Goal: Transaction & Acquisition: Book appointment/travel/reservation

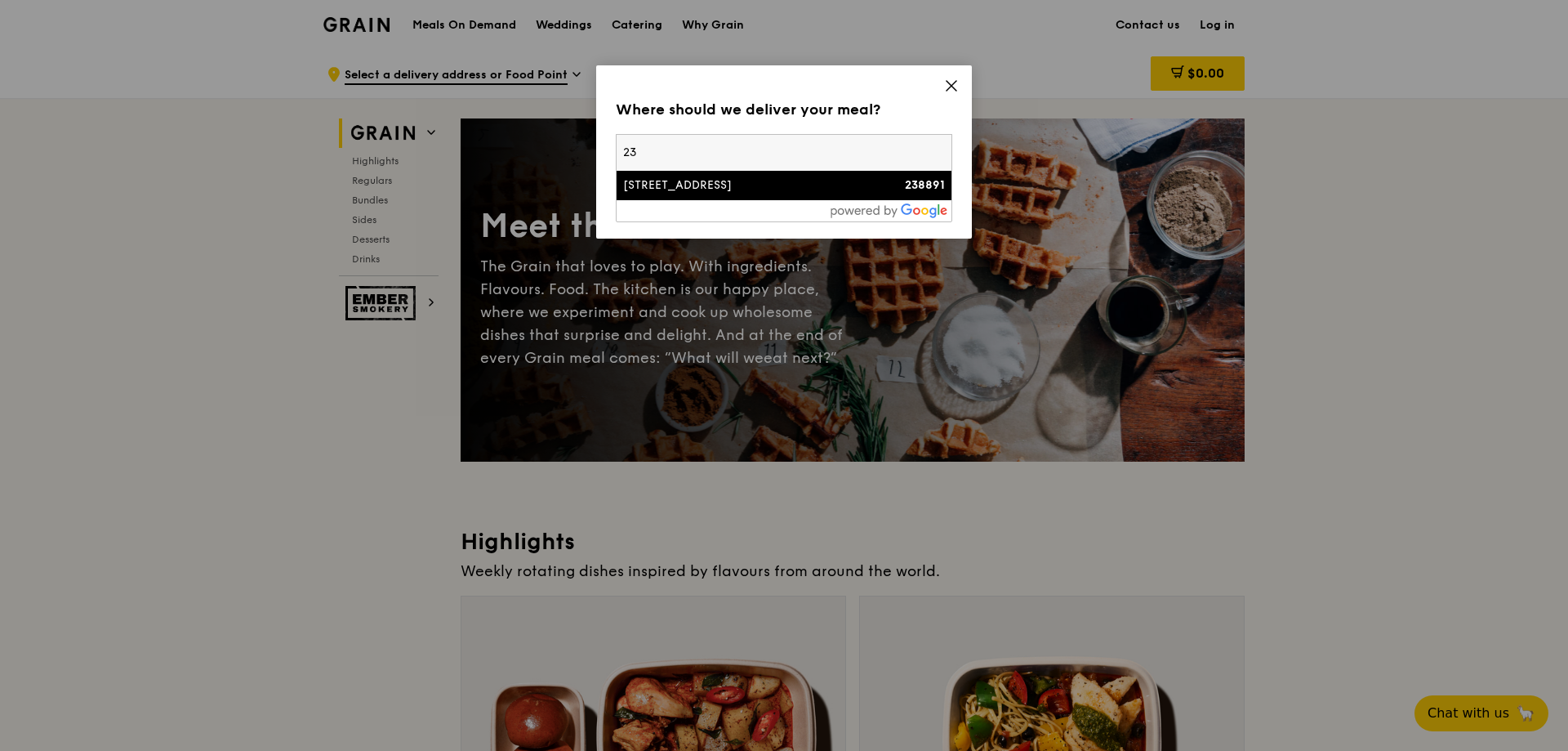
type input "2"
type input "390 orcarhd"
click at [769, 193] on li "[STREET_ADDRESS]" at bounding box center [784, 186] width 335 height 29
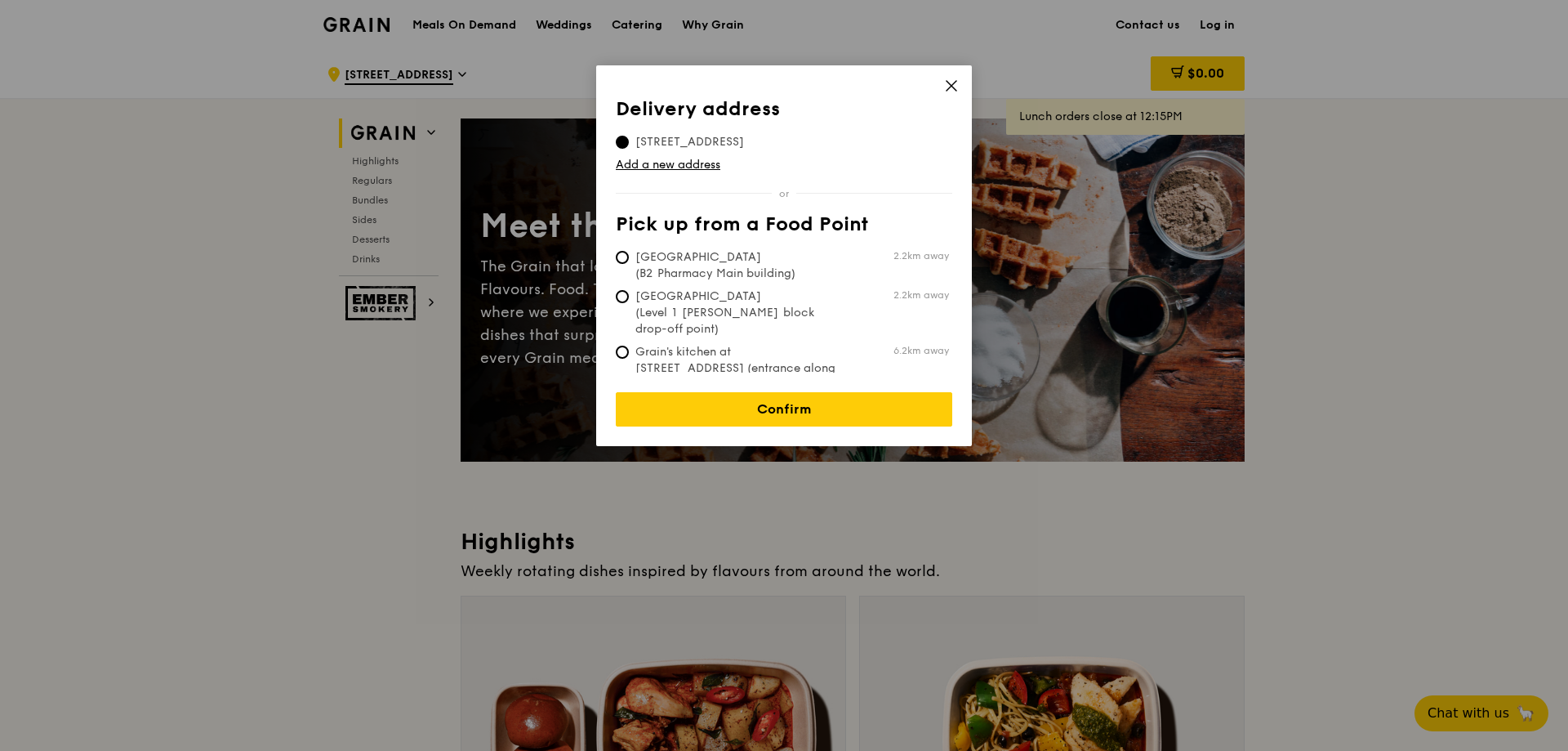
click at [944, 87] on icon at bounding box center [951, 85] width 15 height 15
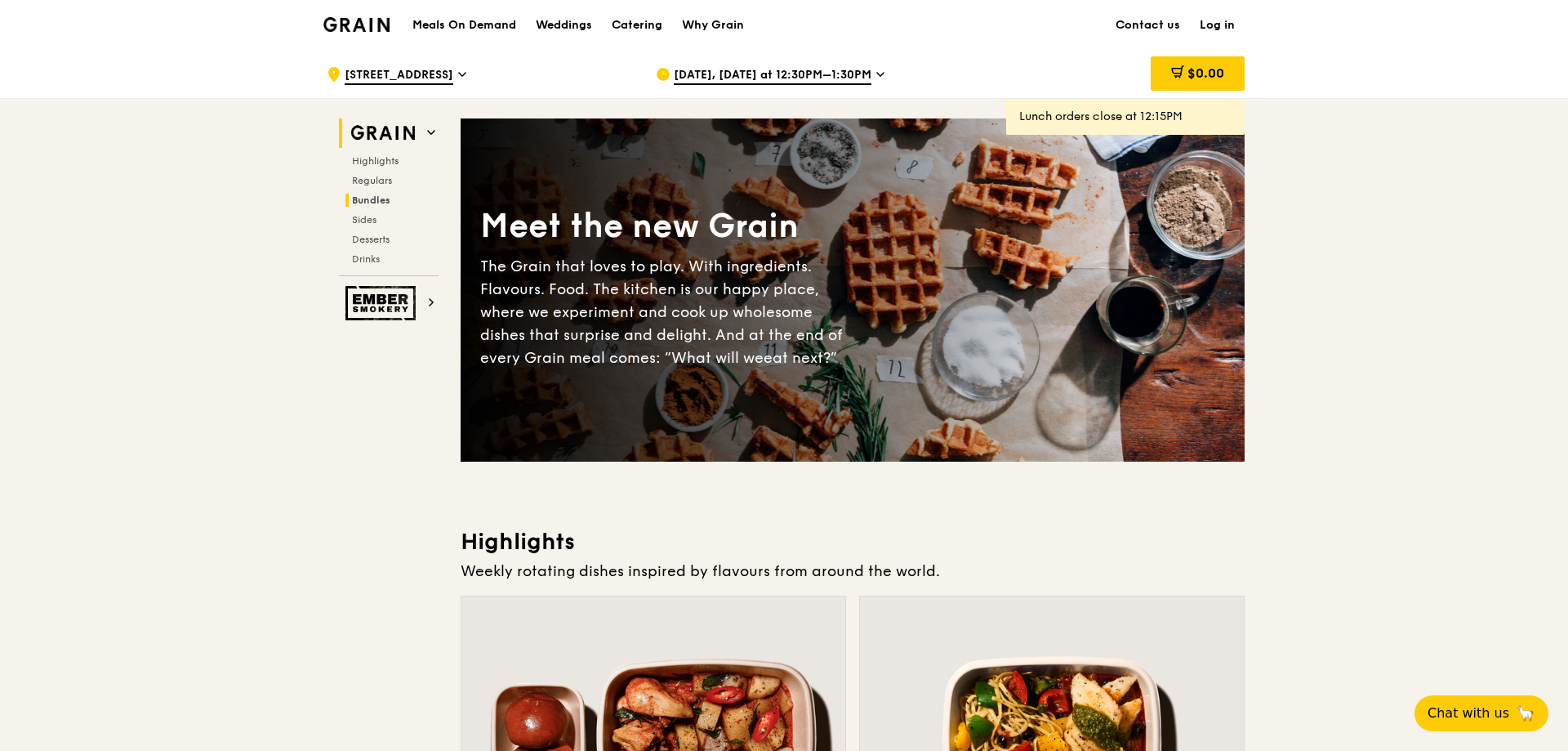
click at [362, 197] on span "Bundles" at bounding box center [371, 200] width 39 height 12
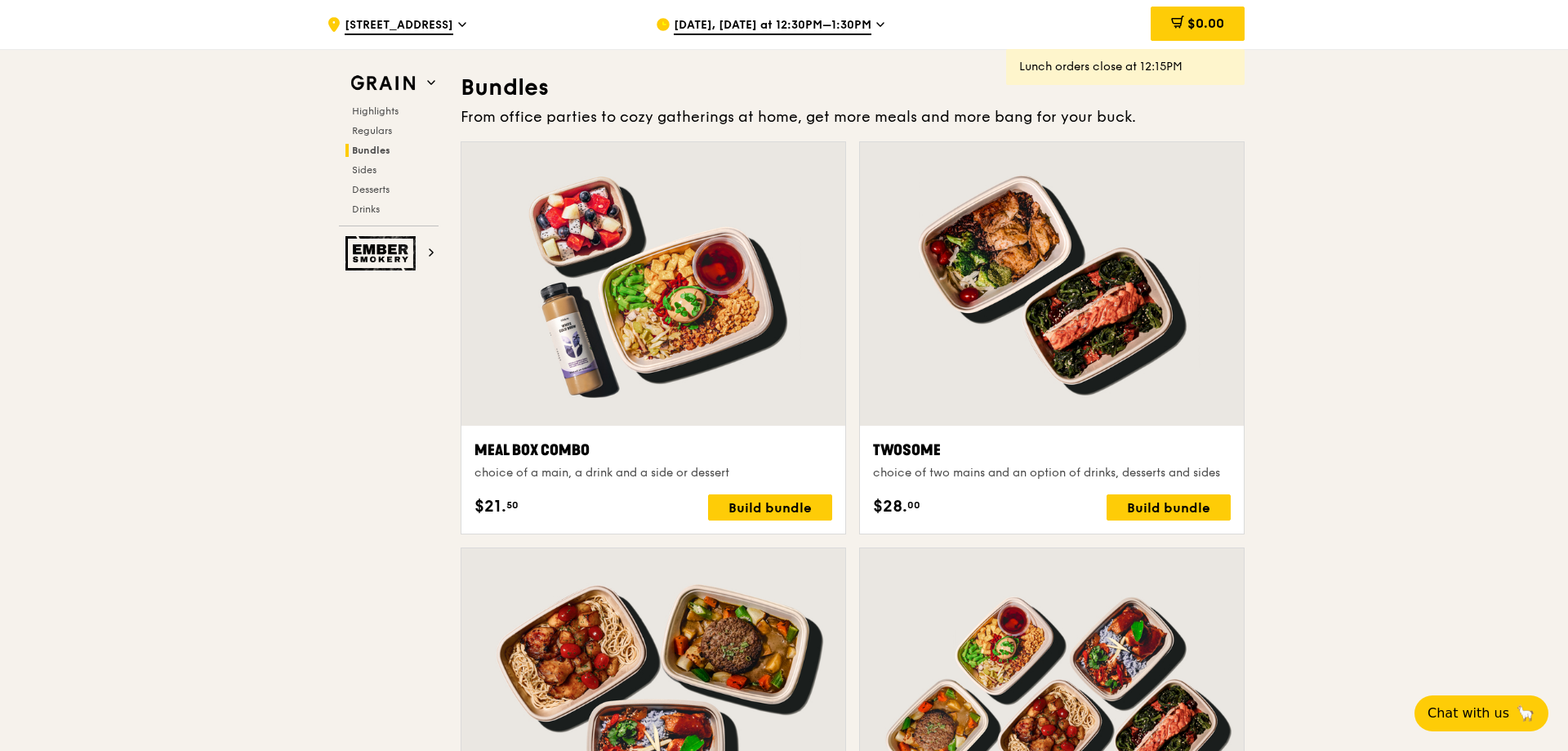
scroll to position [2353, 0]
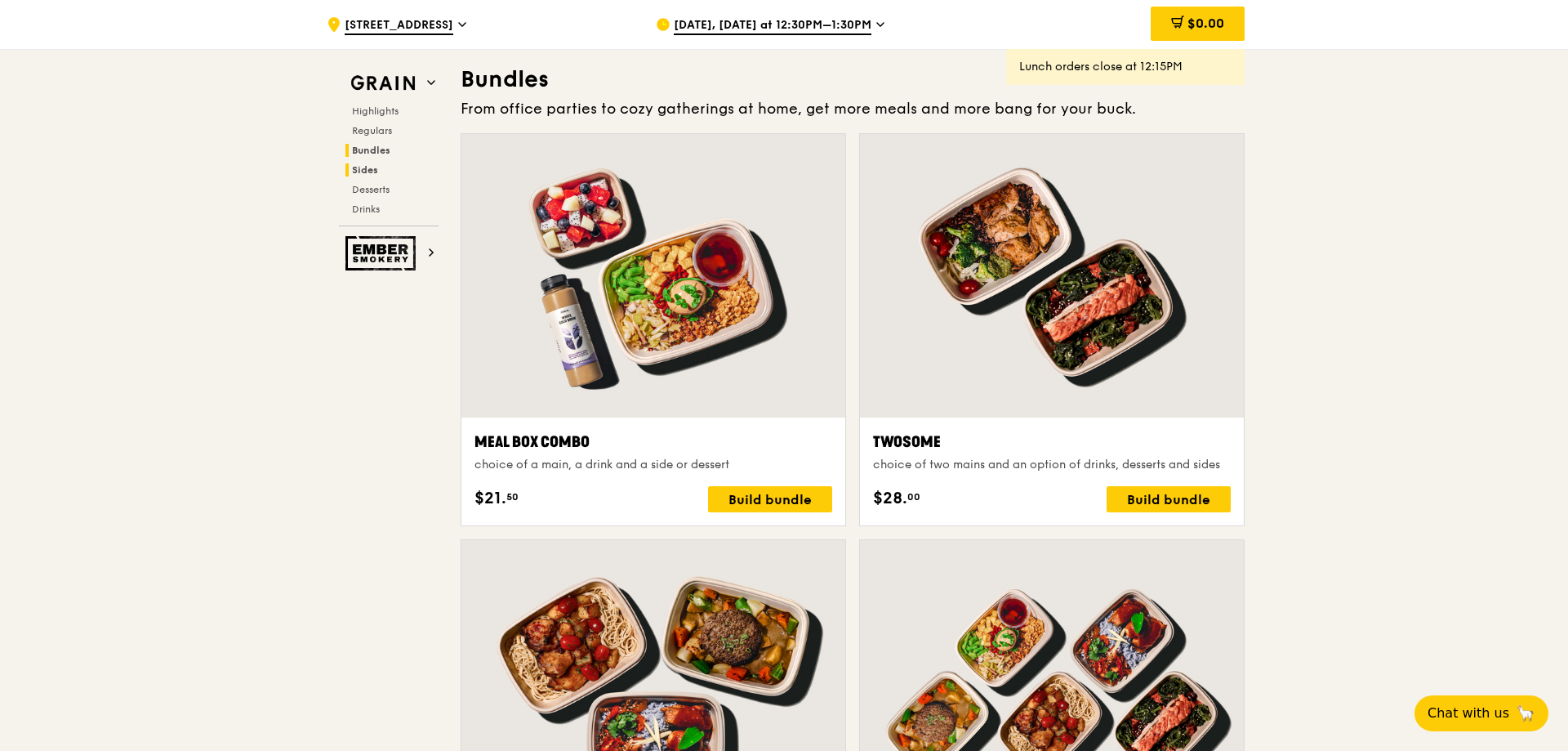
click at [357, 169] on span "Sides" at bounding box center [364, 170] width 26 height 12
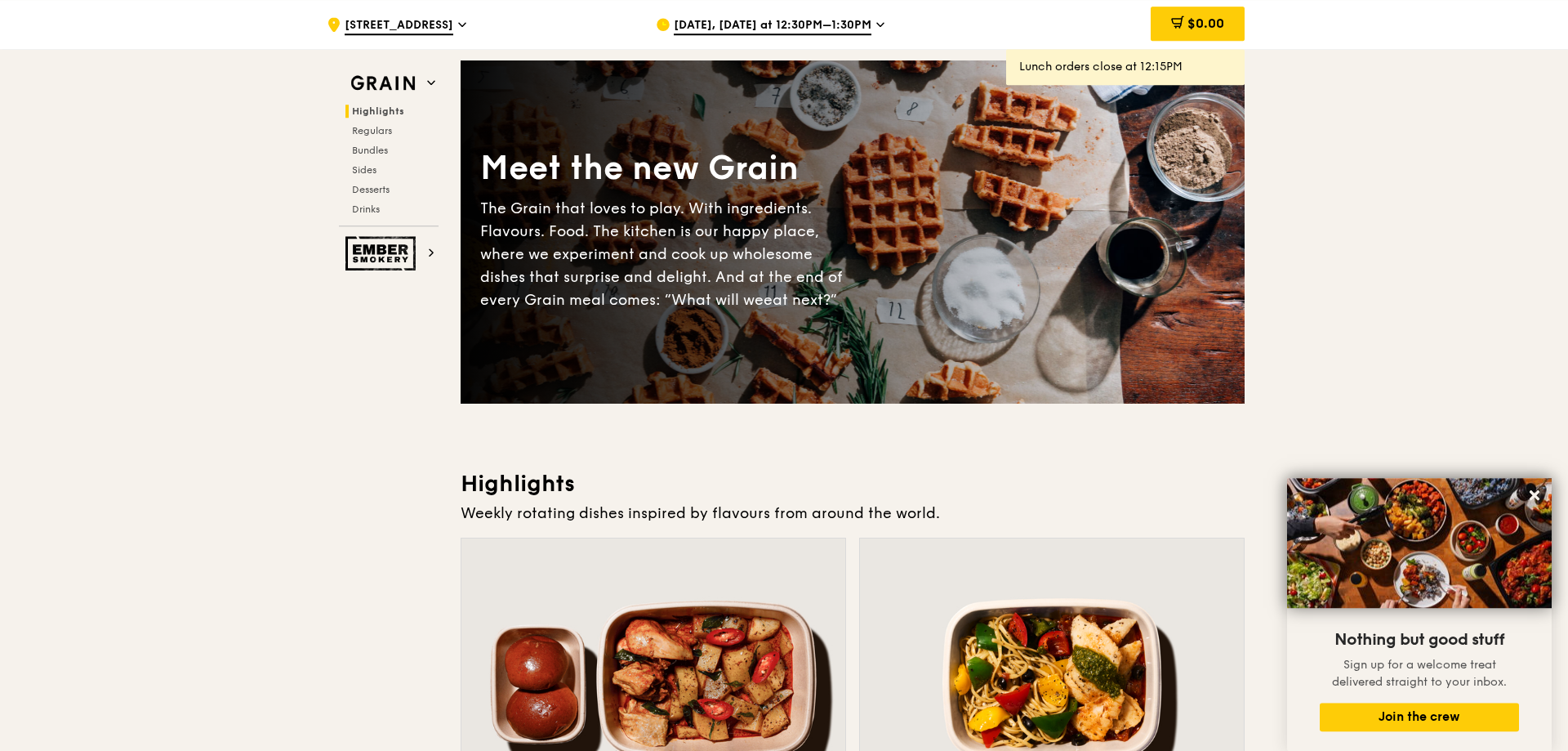
scroll to position [0, 0]
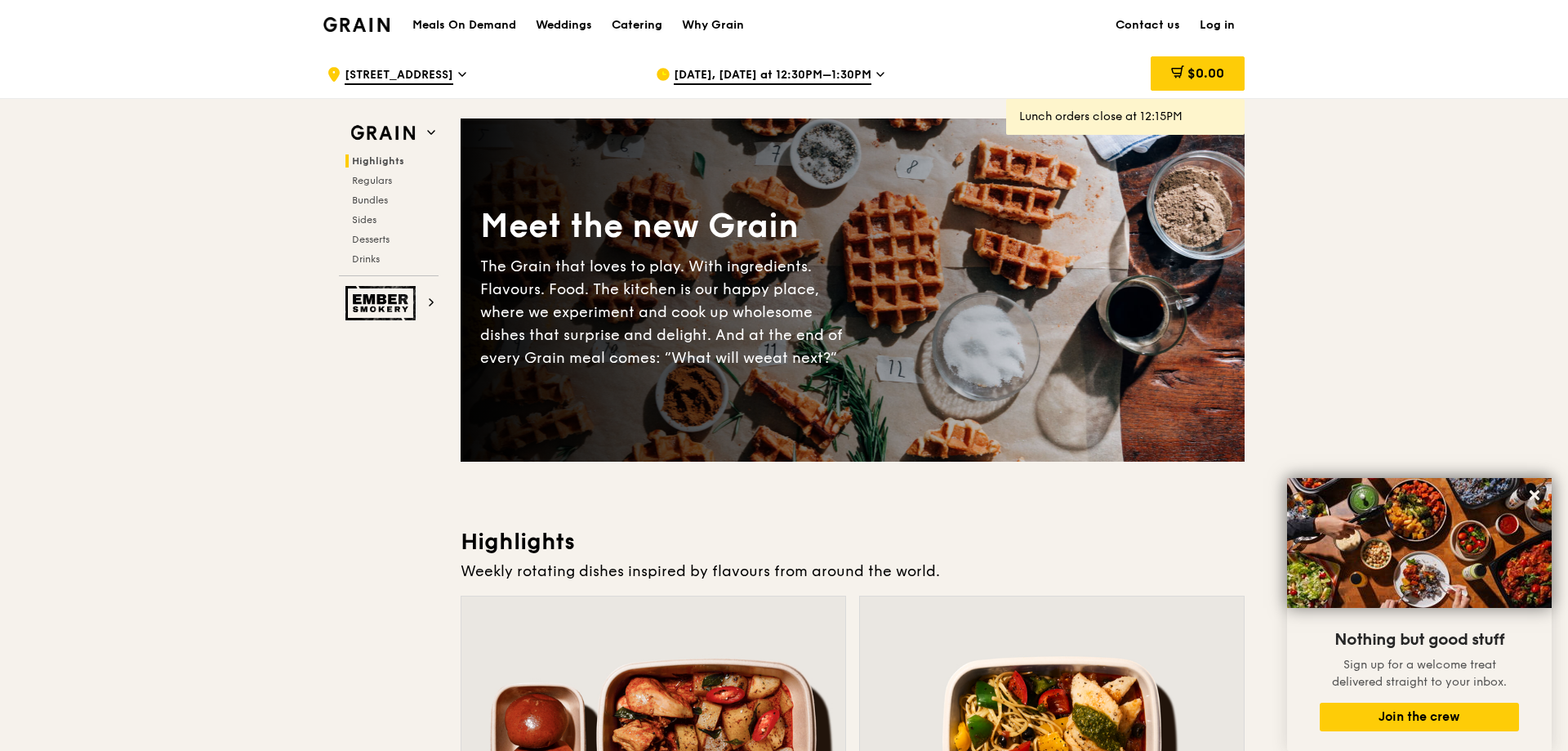
click at [644, 16] on div "Catering" at bounding box center [637, 25] width 51 height 49
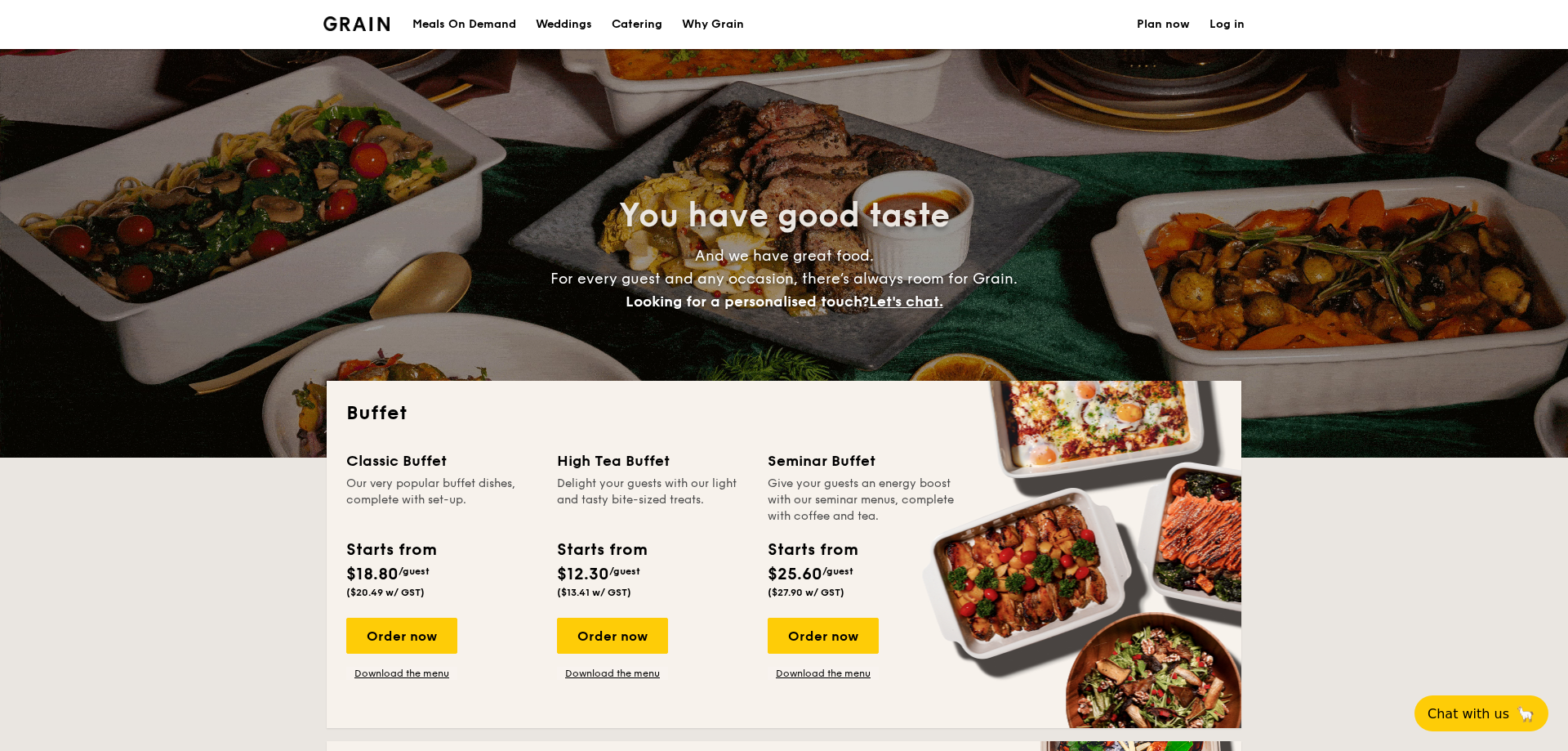
select select
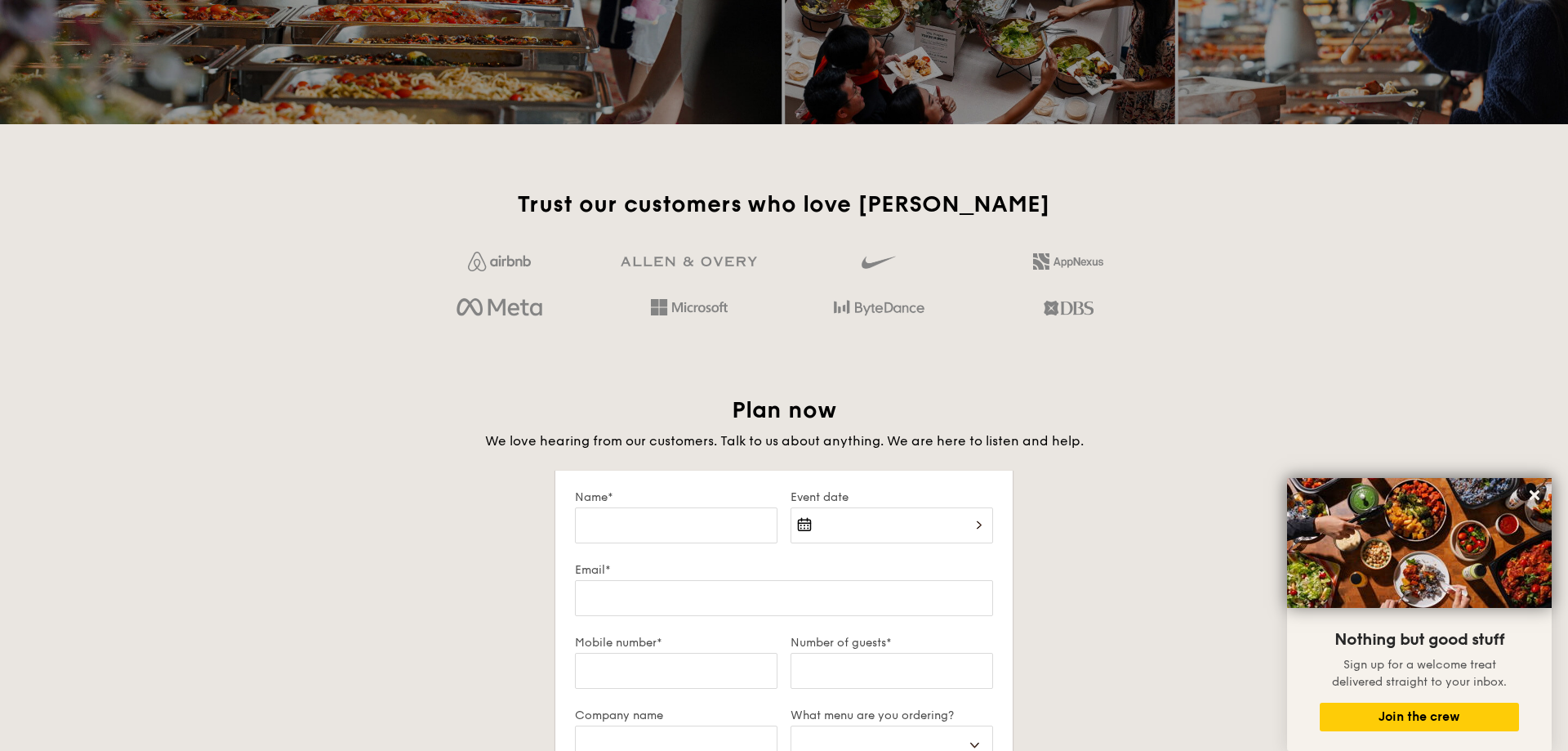
scroll to position [1999, 0]
